Goal: Transaction & Acquisition: Purchase product/service

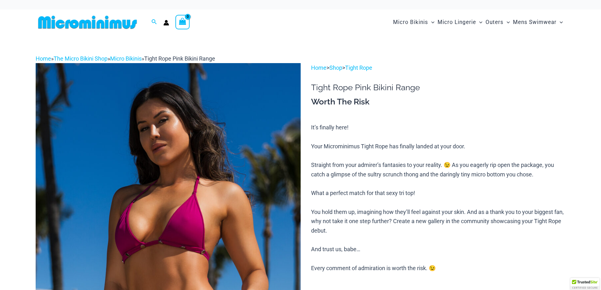
type input "**********"
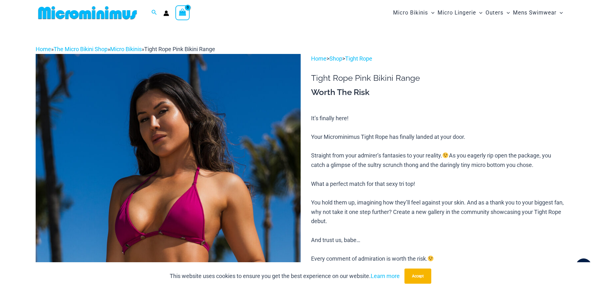
drag, startPoint x: 605, startPoint y: 21, endPoint x: 605, endPoint y: 14, distance: 7.3
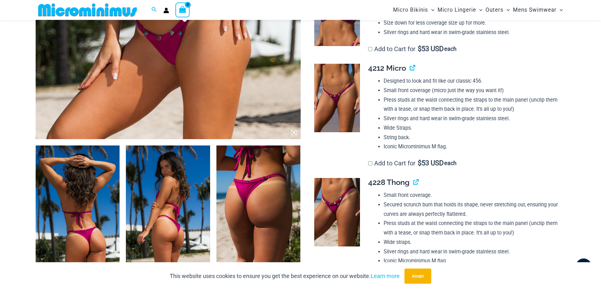
scroll to position [310, 0]
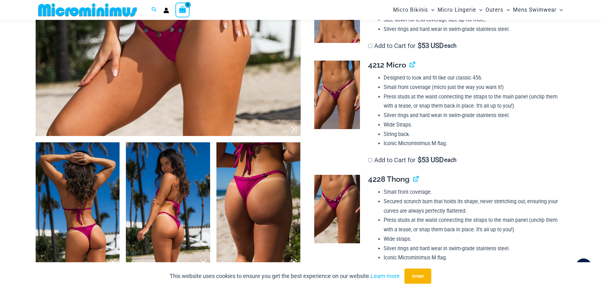
click at [78, 232] on img at bounding box center [78, 205] width 84 height 126
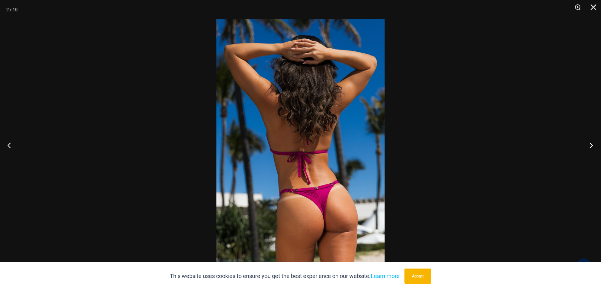
click at [589, 147] on button "Next" at bounding box center [589, 145] width 24 height 32
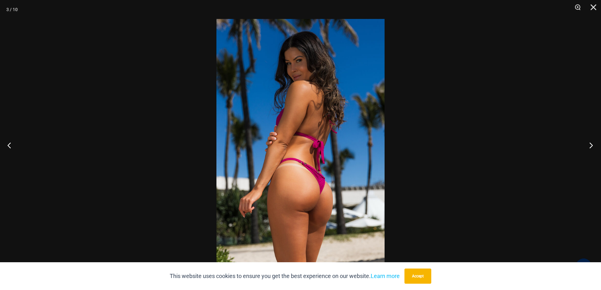
click at [589, 147] on button "Next" at bounding box center [589, 145] width 24 height 32
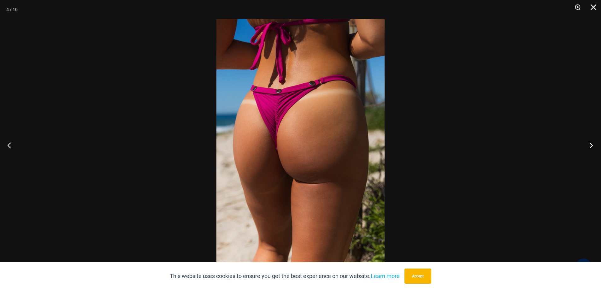
click at [589, 147] on button "Next" at bounding box center [589, 145] width 24 height 32
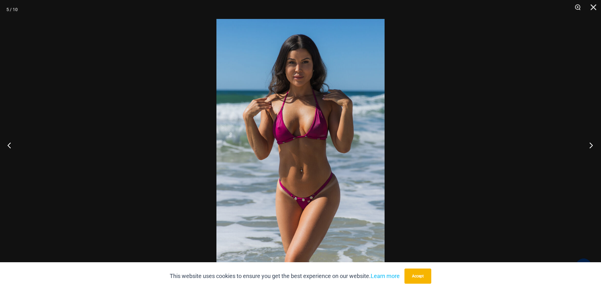
click at [589, 147] on button "Next" at bounding box center [589, 145] width 24 height 32
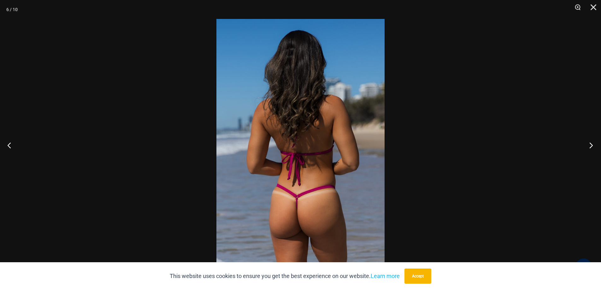
click at [589, 147] on button "Next" at bounding box center [589, 145] width 24 height 32
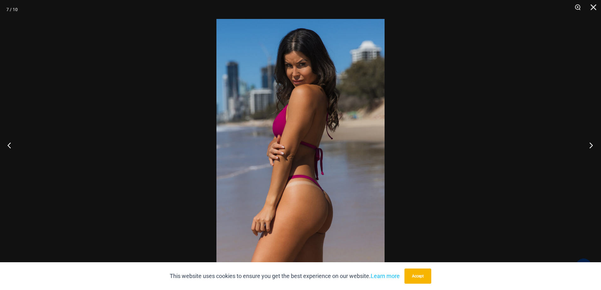
click at [589, 147] on button "Next" at bounding box center [589, 145] width 24 height 32
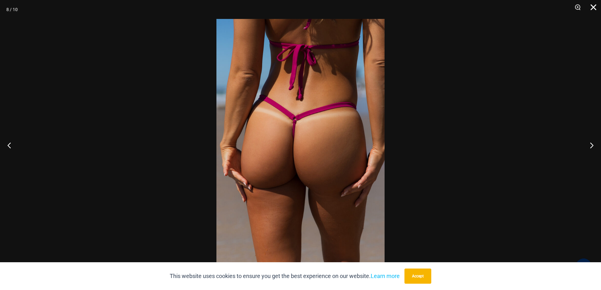
click at [596, 9] on button "Close" at bounding box center [591, 9] width 16 height 19
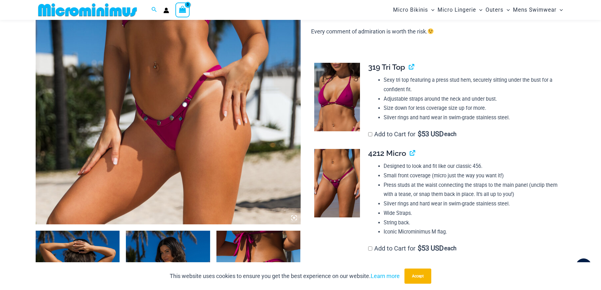
scroll to position [136, 0]
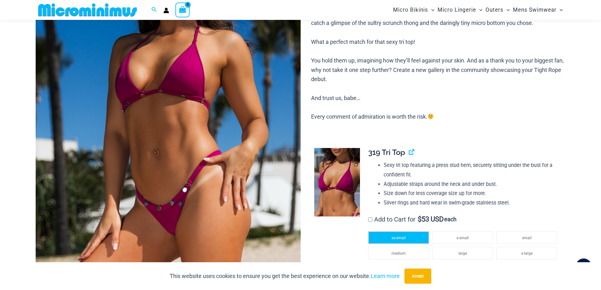
click at [402, 236] on span "xx-small" at bounding box center [398, 238] width 14 height 4
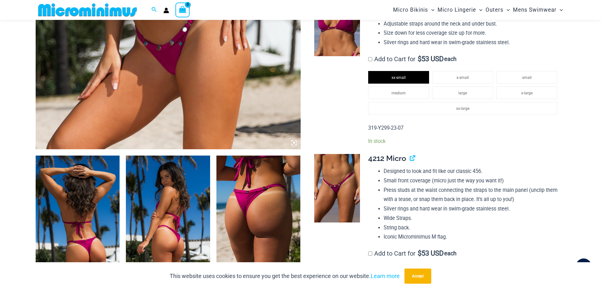
scroll to position [415, 0]
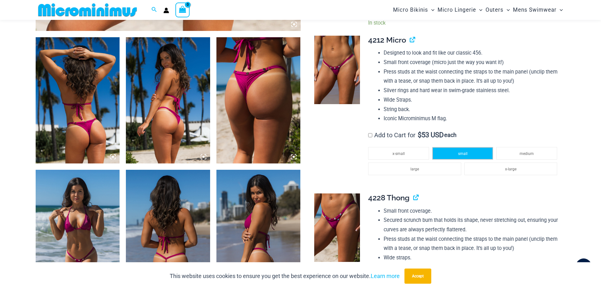
click at [462, 154] on span "small" at bounding box center [462, 153] width 9 height 4
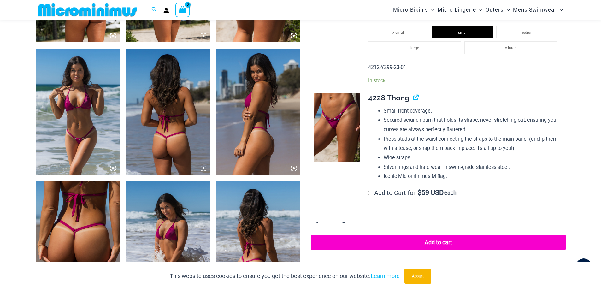
scroll to position [575, 0]
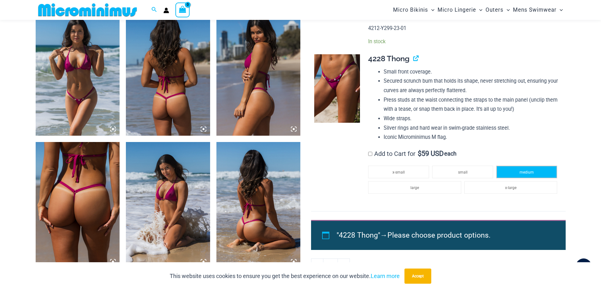
click at [517, 172] on li "medium" at bounding box center [526, 172] width 61 height 13
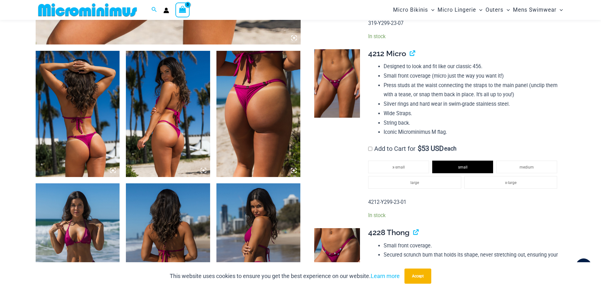
scroll to position [378, 0]
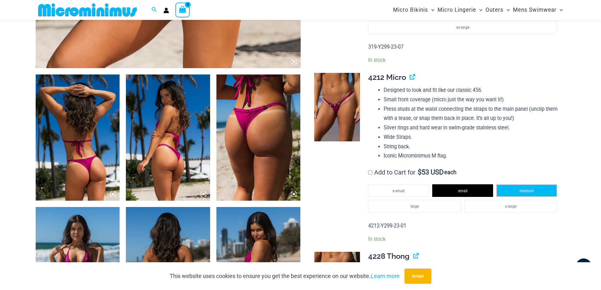
click at [528, 189] on span "medium" at bounding box center [526, 191] width 14 height 4
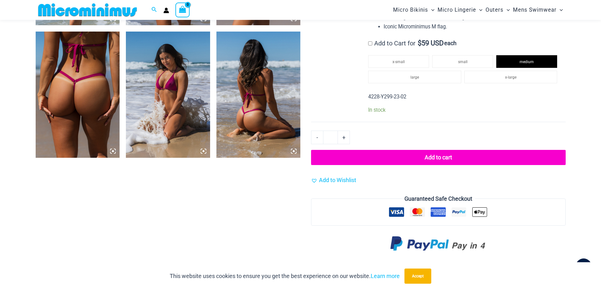
scroll to position [689, 0]
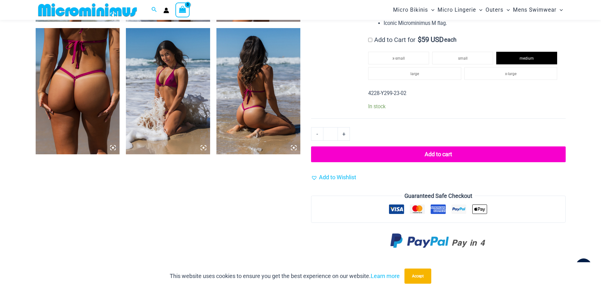
click at [432, 155] on button "Add to cart" at bounding box center [438, 154] width 254 height 16
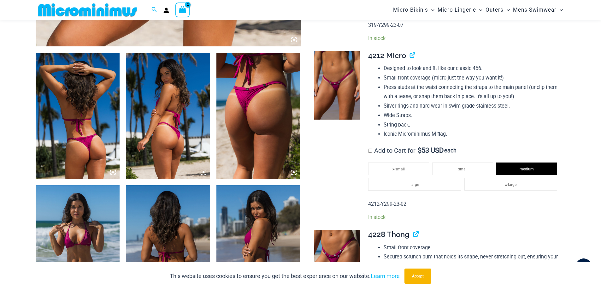
scroll to position [406, 0]
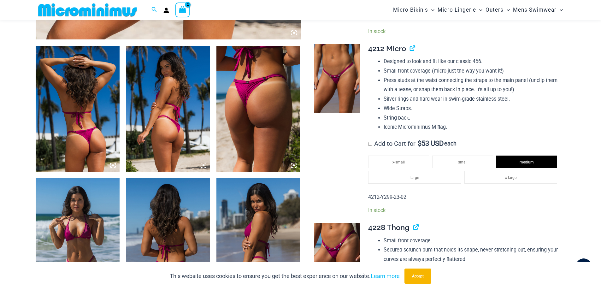
click at [60, 117] on img at bounding box center [78, 109] width 84 height 126
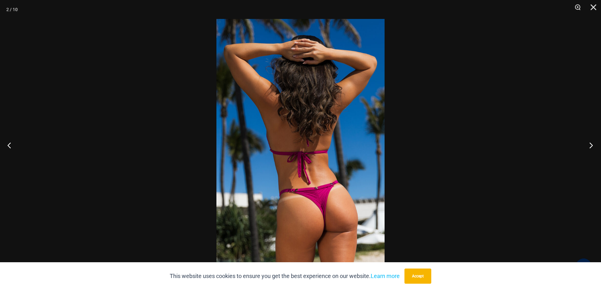
click at [593, 144] on button "Next" at bounding box center [589, 145] width 24 height 32
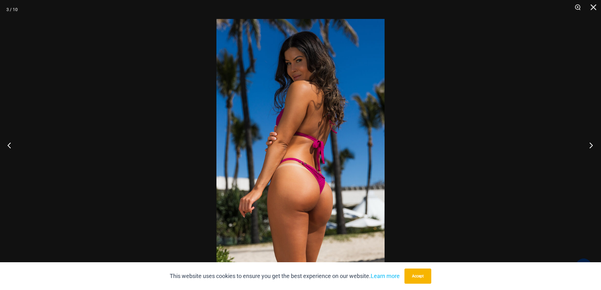
click at [593, 144] on button "Next" at bounding box center [589, 145] width 24 height 32
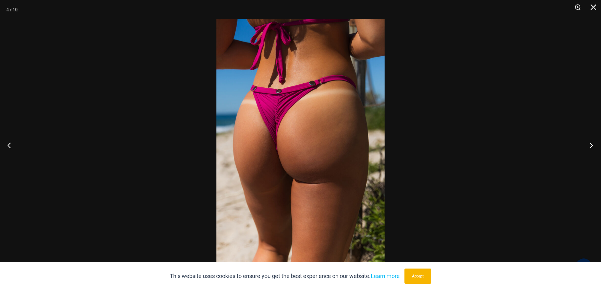
click at [593, 144] on button "Next" at bounding box center [589, 145] width 24 height 32
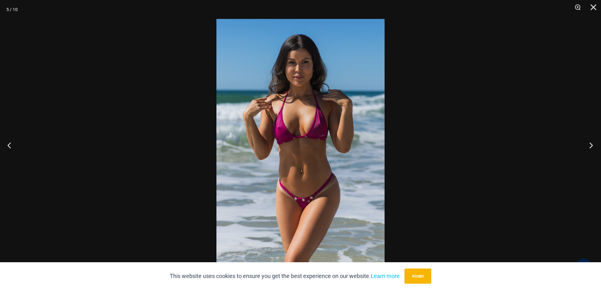
click at [593, 144] on button "Next" at bounding box center [589, 145] width 24 height 32
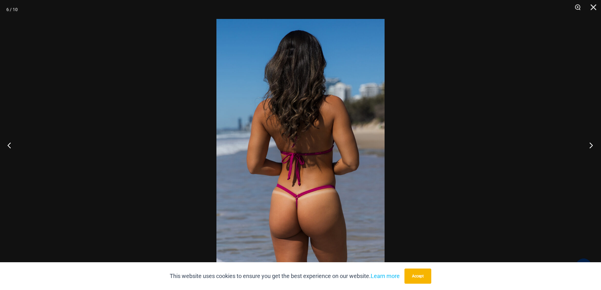
click at [593, 144] on button "Next" at bounding box center [589, 145] width 24 height 32
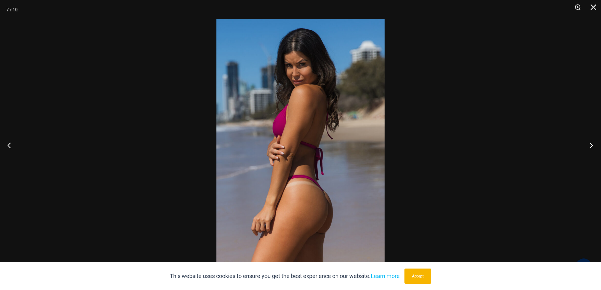
click at [593, 144] on button "Next" at bounding box center [589, 145] width 24 height 32
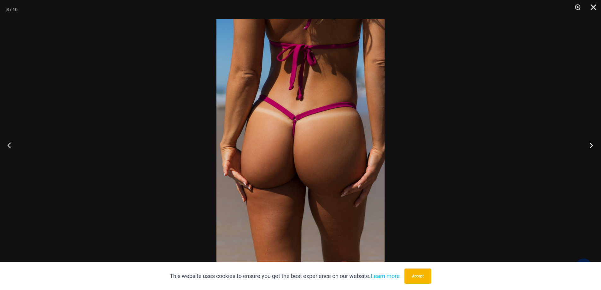
click at [593, 144] on button "Next" at bounding box center [589, 145] width 24 height 32
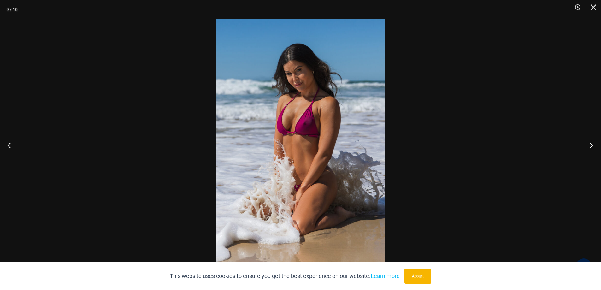
click at [593, 144] on button "Next" at bounding box center [589, 145] width 24 height 32
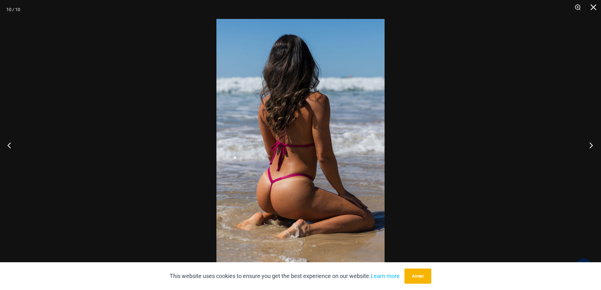
click at [593, 144] on button "Next" at bounding box center [589, 145] width 24 height 32
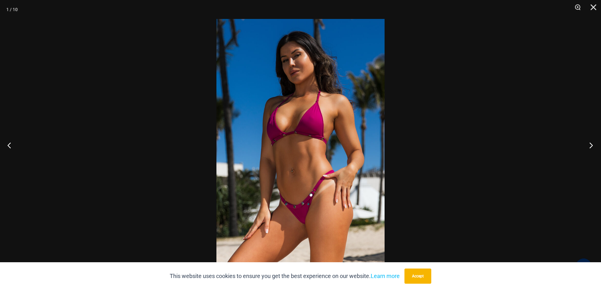
click at [593, 144] on button "Next" at bounding box center [589, 145] width 24 height 32
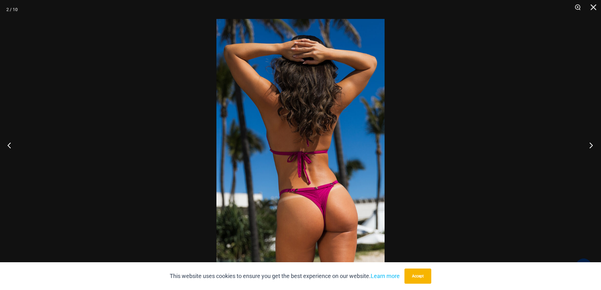
click at [593, 144] on button "Next" at bounding box center [589, 145] width 24 height 32
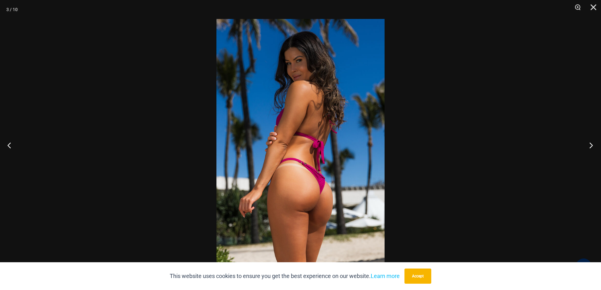
click at [593, 144] on button "Next" at bounding box center [589, 145] width 24 height 32
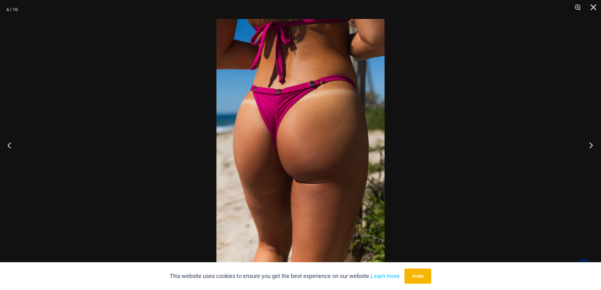
click at [593, 144] on button "Next" at bounding box center [589, 145] width 24 height 32
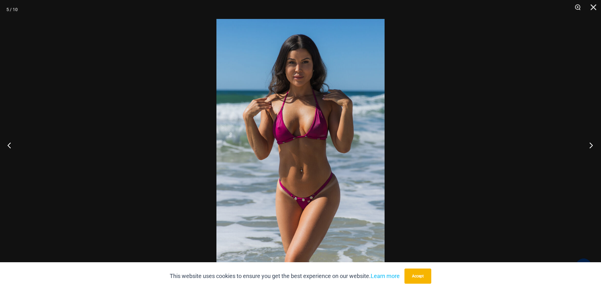
click at [593, 144] on button "Next" at bounding box center [589, 145] width 24 height 32
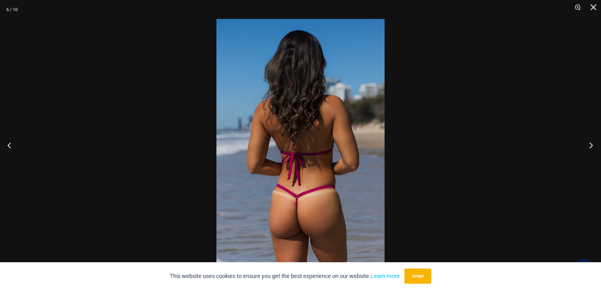
click at [593, 144] on button "Next" at bounding box center [589, 145] width 24 height 32
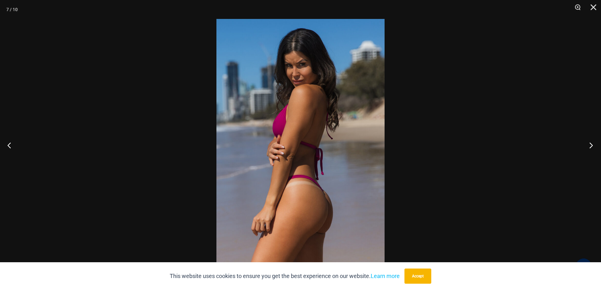
click at [593, 144] on button "Next" at bounding box center [589, 145] width 24 height 32
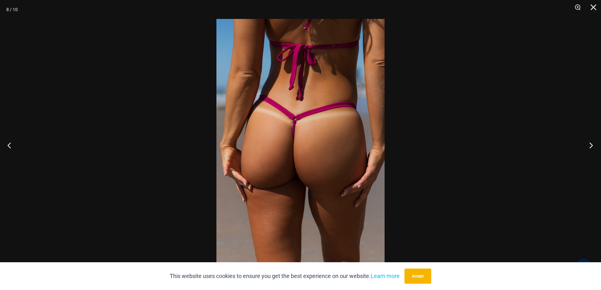
click at [593, 144] on button "Next" at bounding box center [589, 145] width 24 height 32
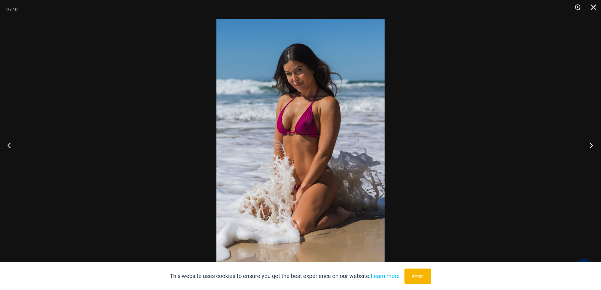
click at [593, 144] on button "Next" at bounding box center [589, 145] width 24 height 32
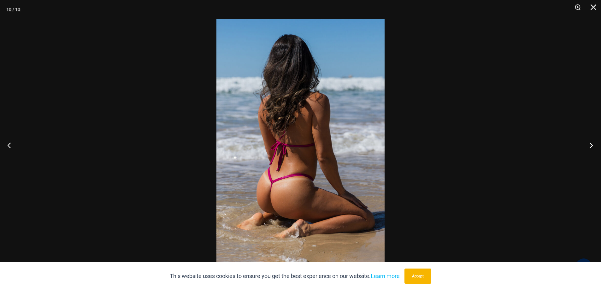
click at [593, 144] on button "Next" at bounding box center [589, 145] width 24 height 32
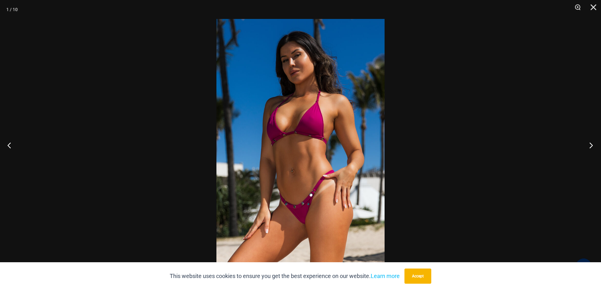
click at [593, 144] on button "Next" at bounding box center [589, 145] width 24 height 32
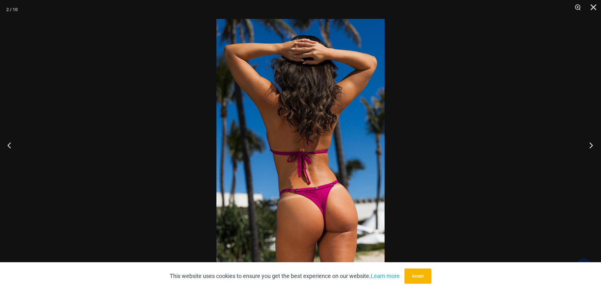
click at [593, 144] on button "Next" at bounding box center [589, 145] width 24 height 32
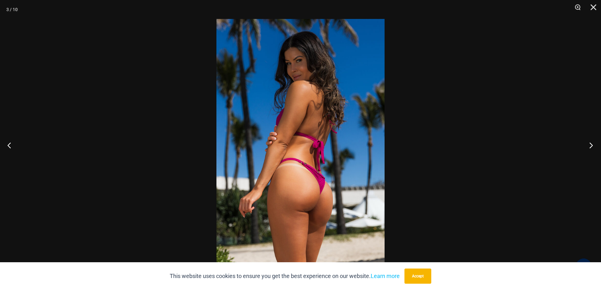
click at [593, 144] on button "Next" at bounding box center [589, 145] width 24 height 32
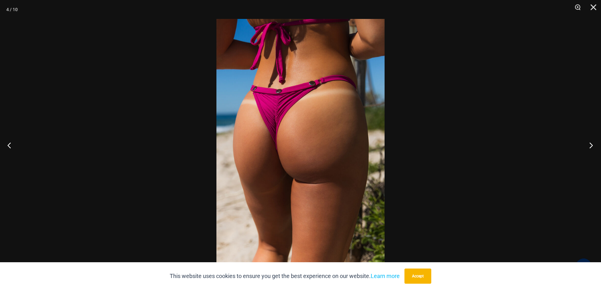
click at [593, 144] on button "Next" at bounding box center [589, 145] width 24 height 32
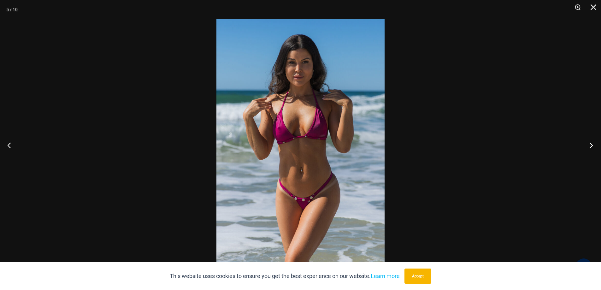
click at [593, 144] on button "Next" at bounding box center [589, 145] width 24 height 32
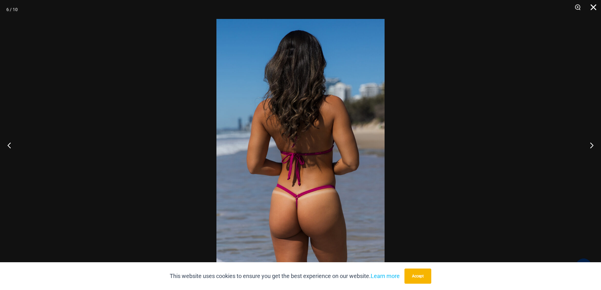
click at [598, 9] on button "Close" at bounding box center [591, 9] width 16 height 19
